Goal: Information Seeking & Learning: Learn about a topic

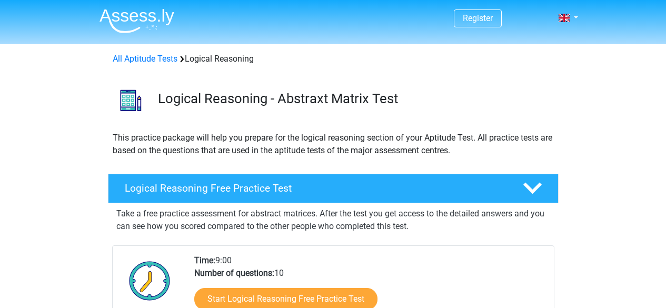
scroll to position [141, 0]
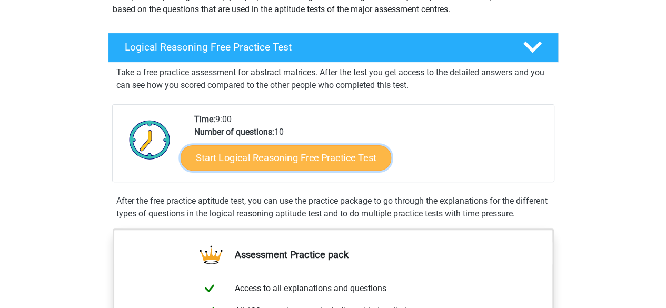
click at [271, 156] on link "Start Logical Reasoning Free Practice Test" at bounding box center [286, 157] width 211 height 25
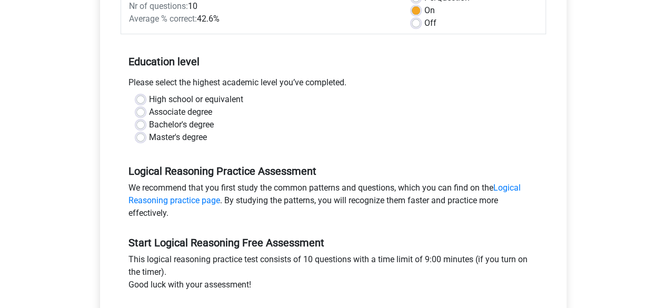
scroll to position [172, 0]
click at [180, 120] on label "Bachelor's degree" at bounding box center [181, 124] width 65 height 13
click at [145, 120] on input "Bachelor's degree" at bounding box center [140, 123] width 8 height 11
radio input "true"
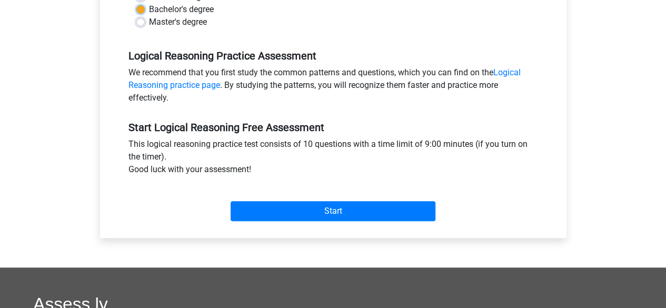
scroll to position [288, 0]
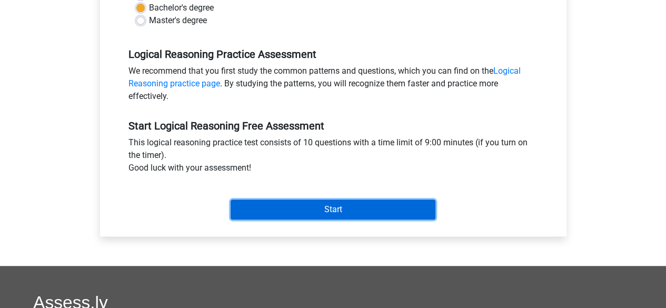
click at [321, 208] on input "Start" at bounding box center [333, 210] width 205 height 20
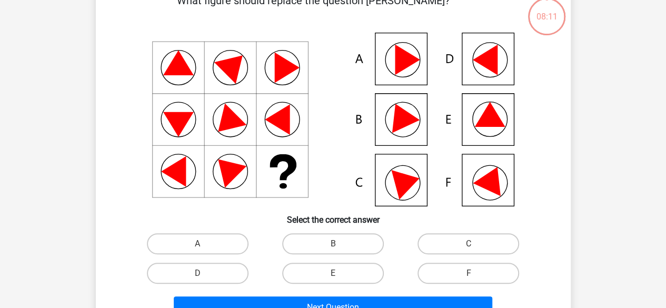
scroll to position [66, 0]
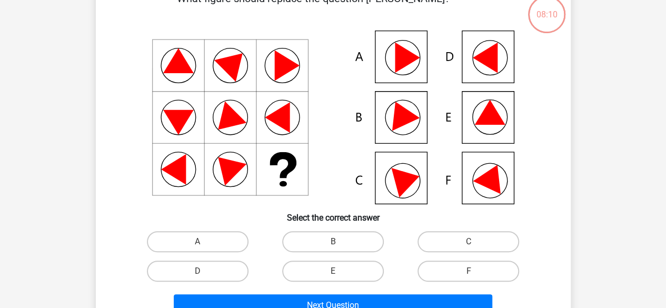
click at [426, 104] on icon at bounding box center [333, 118] width 425 height 174
click at [414, 110] on icon at bounding box center [333, 118] width 425 height 174
click at [344, 233] on label "B" at bounding box center [333, 241] width 102 height 21
click at [340, 242] on input "B" at bounding box center [336, 245] width 7 height 7
radio input "true"
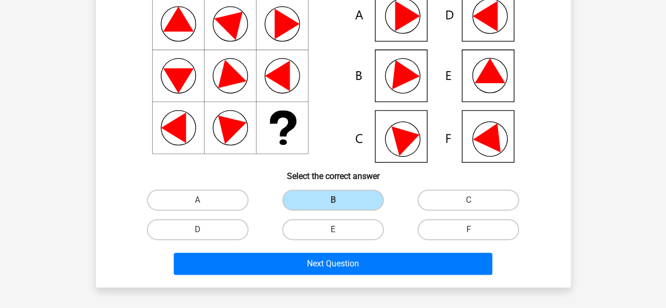
scroll to position [107, 0]
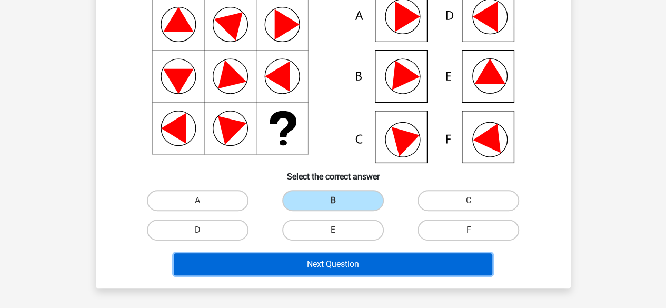
click at [347, 264] on button "Next Question" at bounding box center [333, 264] width 319 height 22
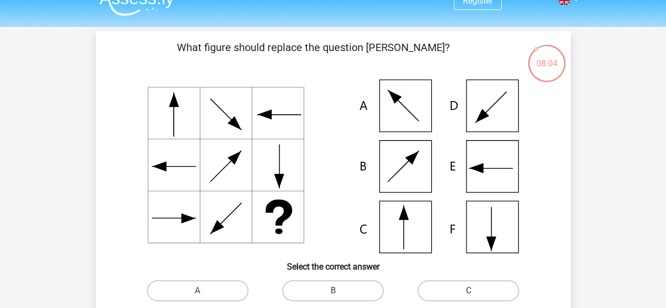
scroll to position [16, 0]
